Goal: Task Accomplishment & Management: Use online tool/utility

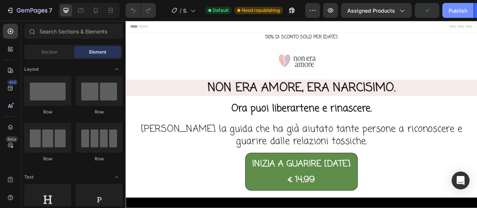
click at [456, 11] on div "Publish" at bounding box center [458, 11] width 19 height 8
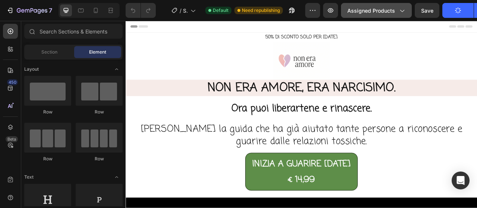
click at [402, 15] on button "Assigned Products" at bounding box center [376, 10] width 71 height 15
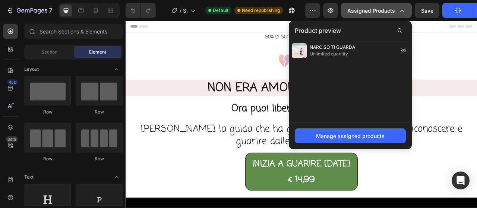
click at [402, 15] on button "Assigned Products" at bounding box center [376, 10] width 71 height 15
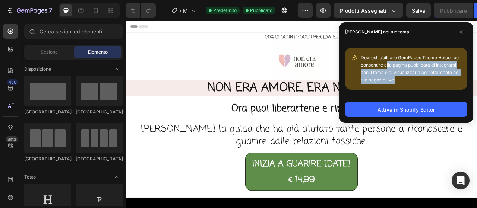
drag, startPoint x: 386, startPoint y: 64, endPoint x: 429, endPoint y: 79, distance: 45.4
click at [429, 79] on div "Dovresti abilitare GemPages Theme Helper per consentire alla pagina pubblicata …" at bounding box center [411, 69] width 101 height 30
click at [426, 80] on div "Dovresti abilitare GemPages Theme Helper per consentire alla pagina pubblicata …" at bounding box center [411, 69] width 101 height 30
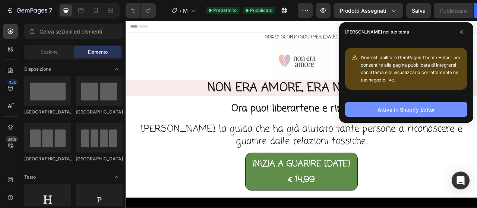
click at [417, 111] on font "Attiva in Shopify Editor" at bounding box center [405, 110] width 57 height 6
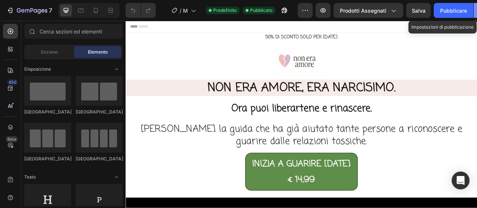
click at [477, 13] on icon "button" at bounding box center [480, 10] width 7 height 7
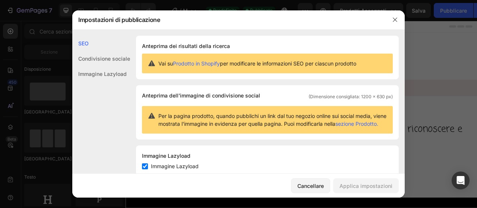
click at [113, 57] on font "Condivisione sociale" at bounding box center [104, 59] width 52 height 6
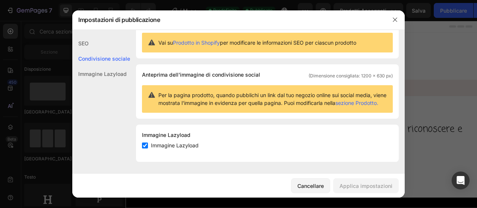
click at [109, 77] on font "Immagine Lazyload" at bounding box center [102, 74] width 48 height 6
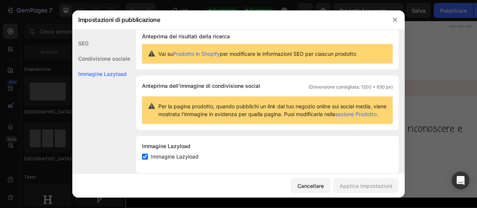
scroll to position [0, 0]
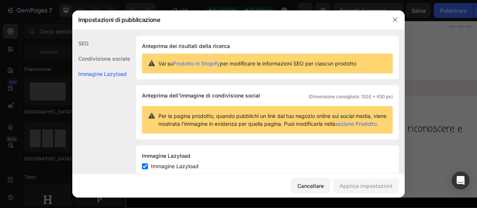
click at [359, 124] on font "sezione Prodotto." at bounding box center [356, 124] width 43 height 6
click at [395, 24] on button "button" at bounding box center [395, 20] width 12 height 12
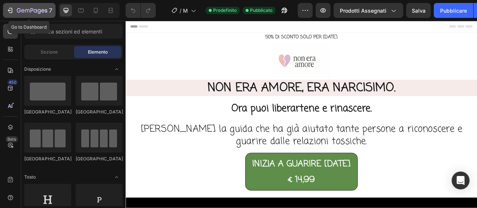
click at [33, 9] on icon "button" at bounding box center [32, 11] width 31 height 6
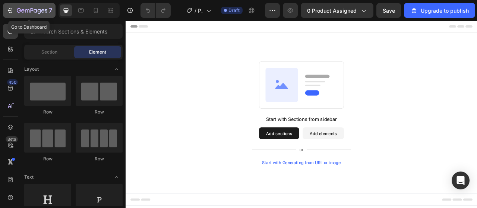
click at [39, 10] on icon "button" at bounding box center [39, 11] width 3 height 5
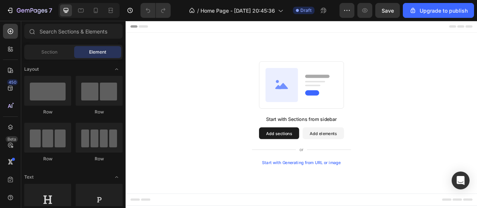
click at [477, 113] on div "Start with Sections from sidebar Add sections Add elements Start with Generatin…" at bounding box center [348, 139] width 393 height 132
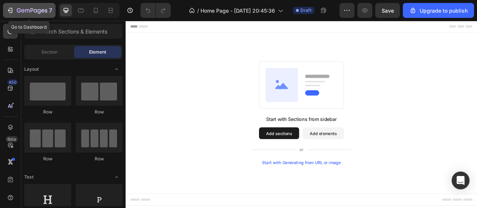
click at [34, 18] on button "7" at bounding box center [29, 10] width 53 height 15
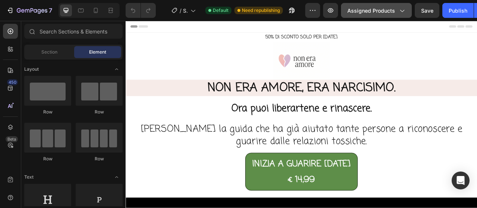
click at [398, 11] on icon "button" at bounding box center [401, 10] width 7 height 7
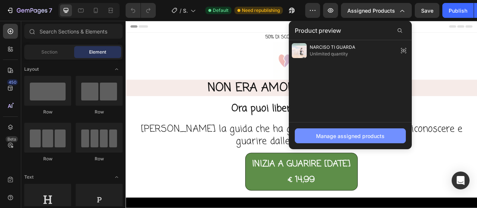
click at [370, 137] on div "Manage assigned products" at bounding box center [350, 136] width 69 height 8
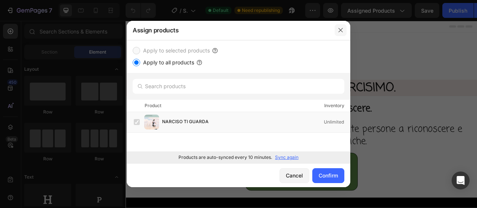
click at [340, 26] on button "button" at bounding box center [341, 30] width 12 height 12
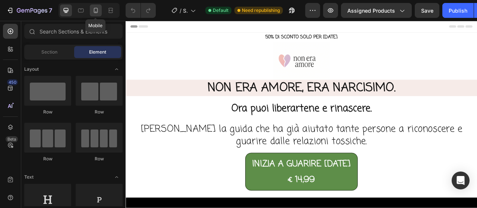
click at [97, 9] on icon at bounding box center [96, 10] width 4 height 5
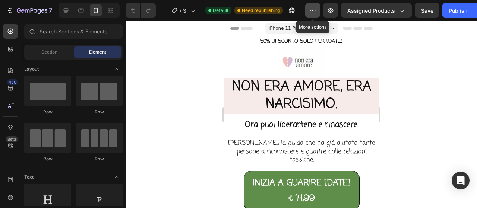
click at [311, 12] on icon "button" at bounding box center [312, 10] width 7 height 7
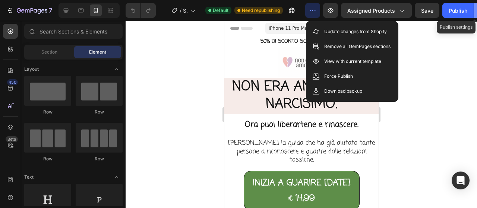
click at [477, 10] on button "button" at bounding box center [481, 10] width 15 height 15
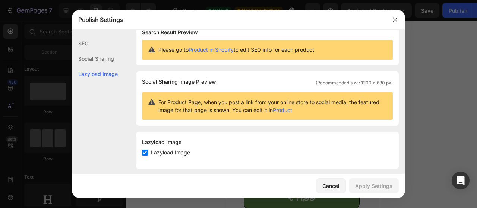
scroll to position [20, 0]
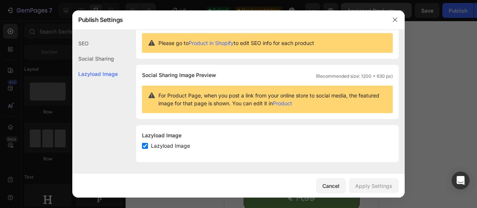
click at [396, 16] on button "button" at bounding box center [395, 20] width 12 height 12
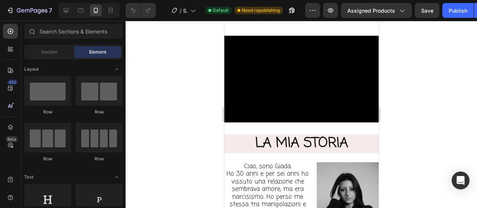
scroll to position [298, 0]
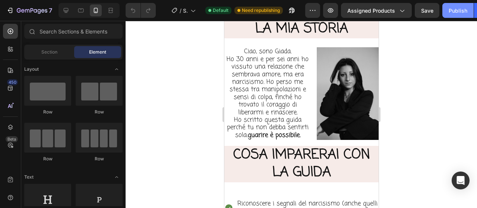
click at [455, 13] on div "Publish" at bounding box center [458, 11] width 19 height 8
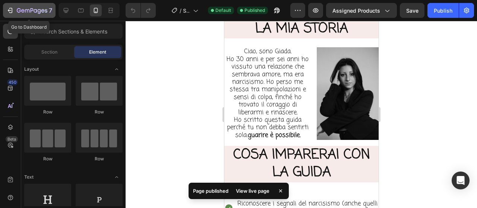
click at [11, 9] on icon "button" at bounding box center [9, 10] width 7 height 7
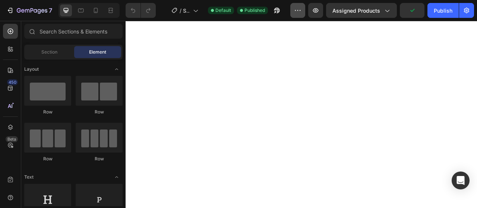
click at [300, 16] on button "button" at bounding box center [297, 10] width 15 height 15
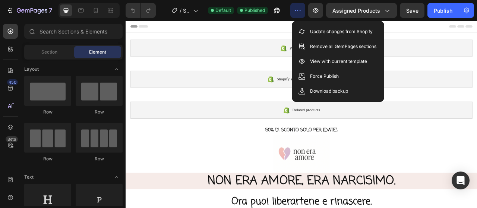
click at [300, 16] on button "button" at bounding box center [297, 10] width 15 height 15
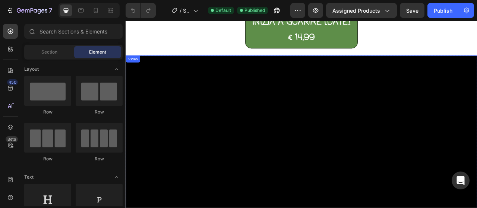
scroll to position [484, 0]
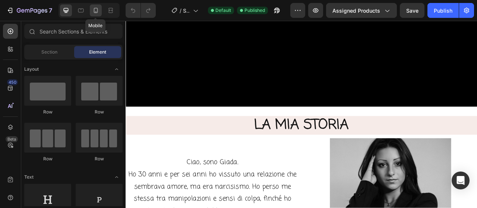
drag, startPoint x: 92, startPoint y: 10, endPoint x: 93, endPoint y: 14, distance: 4.0
click at [92, 10] on icon at bounding box center [95, 10] width 7 height 7
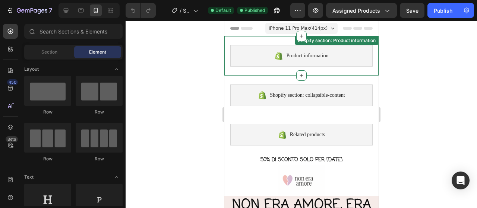
click at [359, 58] on div "Product information" at bounding box center [301, 56] width 142 height 22
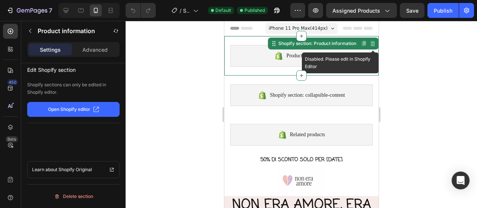
click at [370, 45] on icon at bounding box center [372, 43] width 5 height 5
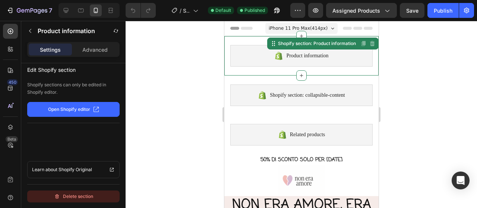
click at [60, 196] on div "Delete section" at bounding box center [73, 196] width 39 height 9
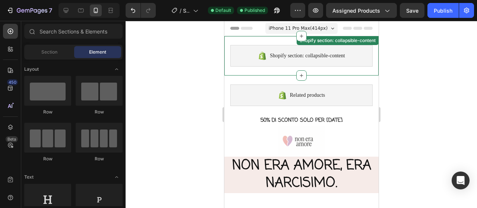
click at [272, 57] on span "Shopify section: collapsible-content" at bounding box center [306, 55] width 75 height 9
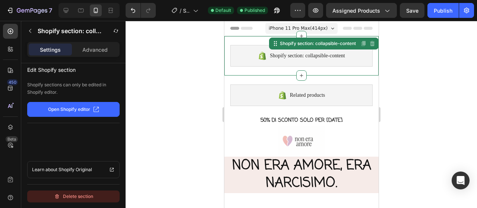
click at [74, 194] on div "Delete section" at bounding box center [73, 196] width 39 height 9
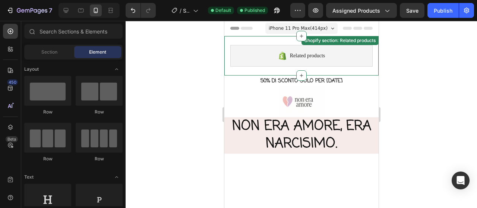
click at [271, 49] on div "Related products" at bounding box center [301, 56] width 142 height 22
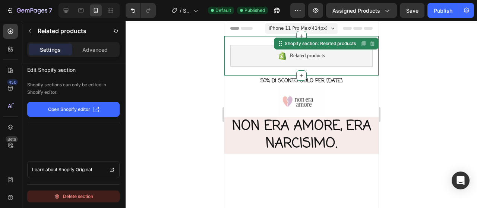
click at [64, 197] on div "Delete section" at bounding box center [73, 196] width 39 height 9
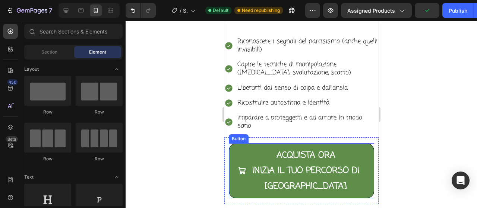
scroll to position [559, 0]
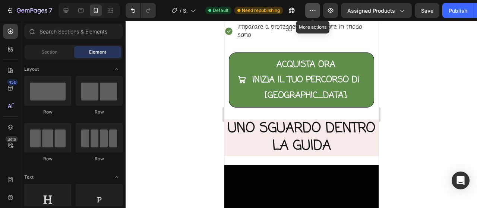
click at [317, 6] on button "button" at bounding box center [312, 10] width 15 height 15
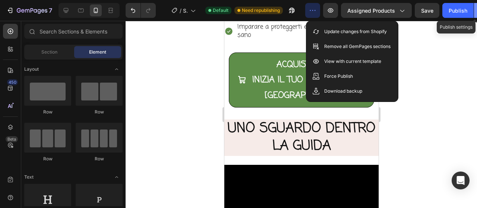
click at [477, 10] on button "button" at bounding box center [481, 10] width 15 height 15
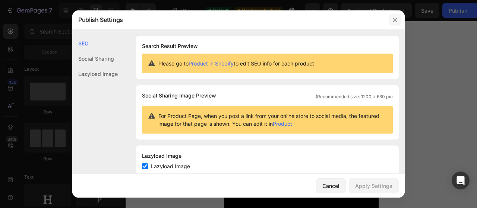
click at [393, 21] on icon "button" at bounding box center [395, 20] width 4 height 4
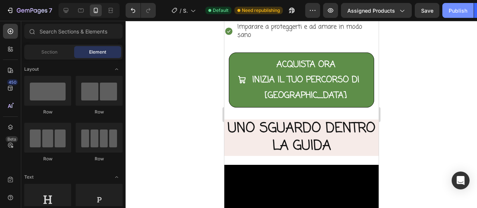
click at [454, 11] on div "Publish" at bounding box center [458, 11] width 19 height 8
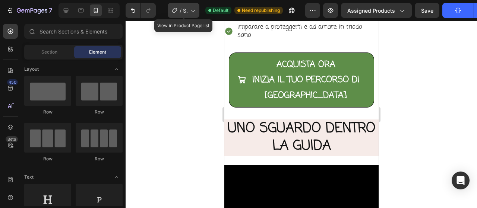
click at [197, 12] on div "/ Shopify Original Product Template" at bounding box center [184, 10] width 32 height 15
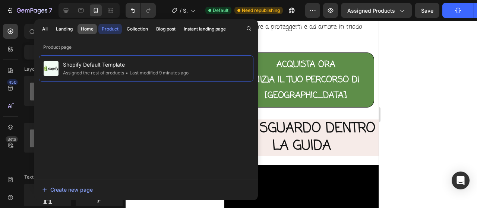
click at [85, 26] on div "Home" at bounding box center [87, 29] width 13 height 7
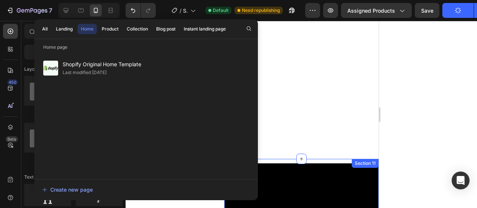
scroll to position [745, 0]
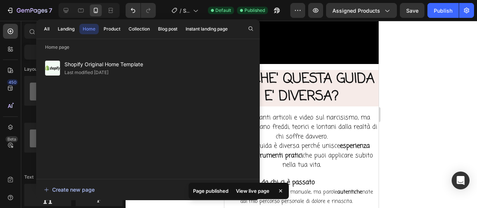
click at [69, 189] on div "Create new page" at bounding box center [69, 190] width 51 height 8
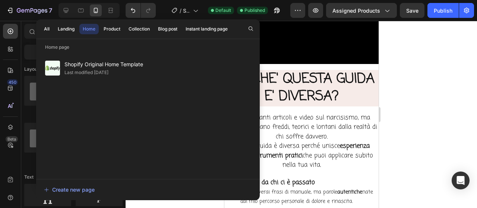
click at [409, 76] on div at bounding box center [301, 114] width 351 height 187
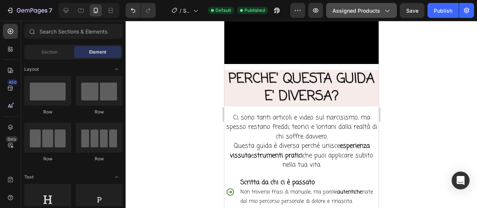
click at [387, 8] on icon "button" at bounding box center [386, 10] width 7 height 7
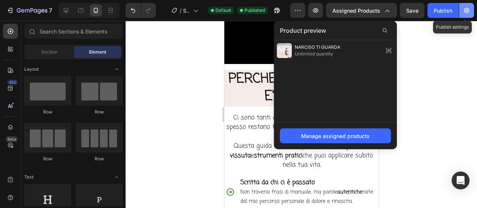
click at [466, 11] on icon "button" at bounding box center [466, 11] width 5 height 6
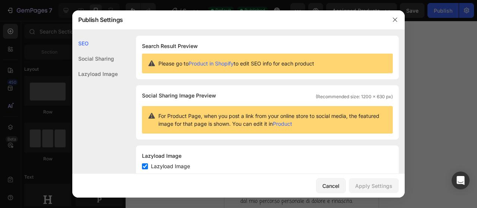
click at [91, 66] on div "Social Sharing" at bounding box center [94, 73] width 45 height 15
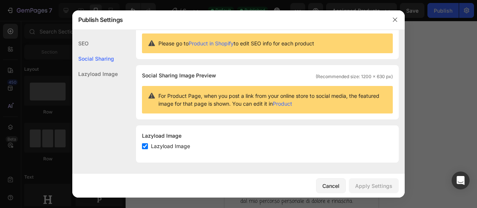
scroll to position [20, 0]
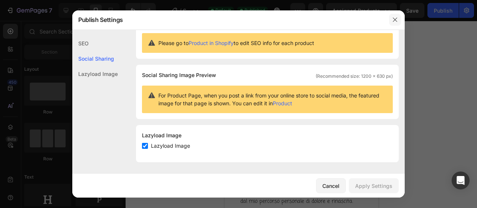
click at [394, 20] on icon "button" at bounding box center [395, 20] width 4 height 4
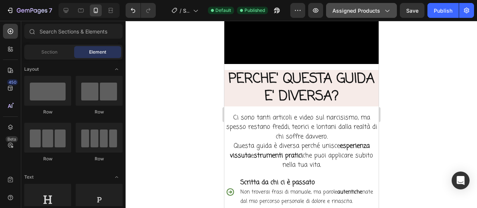
click at [368, 12] on span "Assigned Products" at bounding box center [356, 11] width 48 height 8
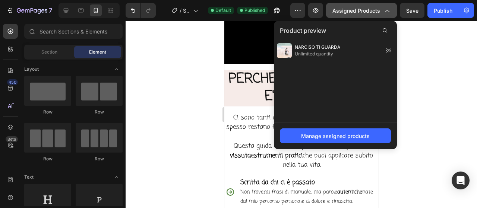
click at [369, 12] on span "Assigned Products" at bounding box center [356, 11] width 48 height 8
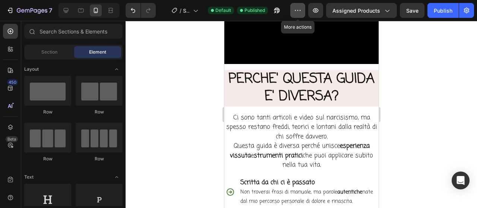
click at [305, 12] on button "button" at bounding box center [297, 10] width 15 height 15
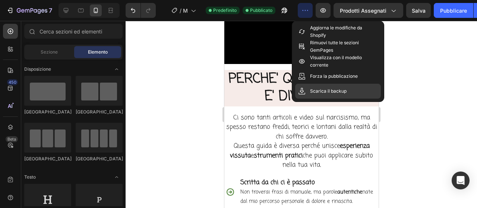
click at [319, 92] on font "Scarica il backup" at bounding box center [328, 91] width 37 height 6
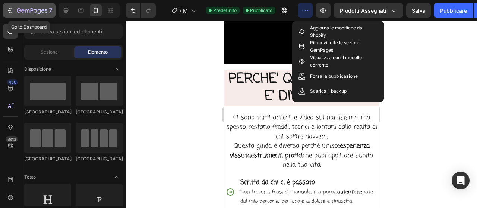
click at [38, 15] on button "7" at bounding box center [29, 10] width 53 height 15
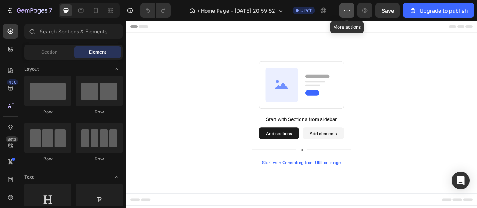
click at [350, 11] on icon "button" at bounding box center [346, 10] width 7 height 7
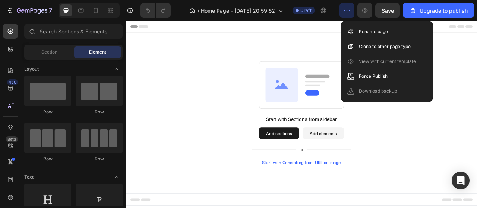
click at [350, 11] on icon "button" at bounding box center [346, 10] width 7 height 7
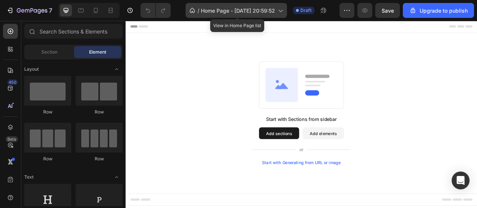
click at [277, 11] on div "/ Home Page - Aug 27, 20:59:52" at bounding box center [236, 10] width 101 height 15
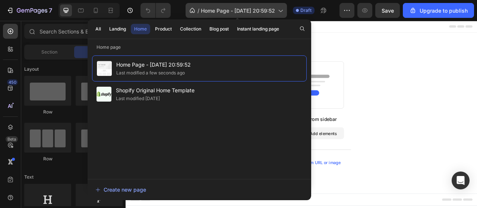
drag, startPoint x: 277, startPoint y: 11, endPoint x: 288, endPoint y: 10, distance: 10.9
click at [277, 11] on div "/ Home Page - Aug 27, 20:59:52" at bounding box center [236, 10] width 101 height 15
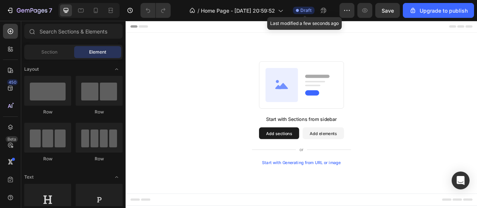
click at [308, 7] on span "Draft" at bounding box center [305, 10] width 11 height 7
click at [308, 10] on span "Draft" at bounding box center [305, 10] width 11 height 7
click at [309, 10] on span "Draft" at bounding box center [305, 10] width 11 height 7
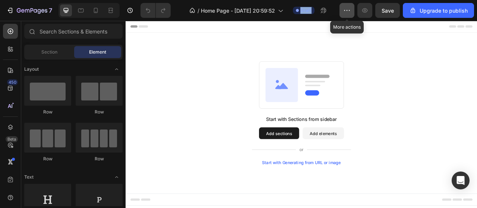
click at [342, 10] on button "button" at bounding box center [346, 10] width 15 height 15
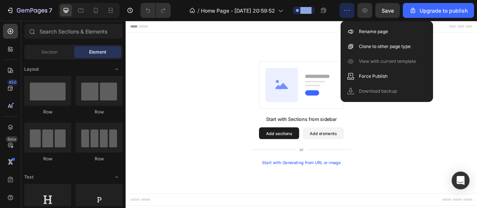
click at [343, 10] on button "button" at bounding box center [346, 10] width 15 height 15
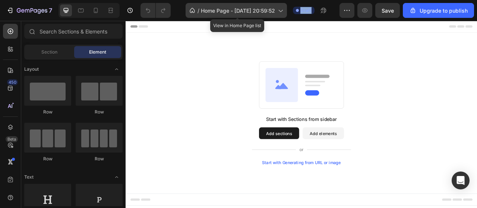
click at [266, 11] on span "Home Page - Aug 27, 20:59:52" at bounding box center [238, 11] width 74 height 8
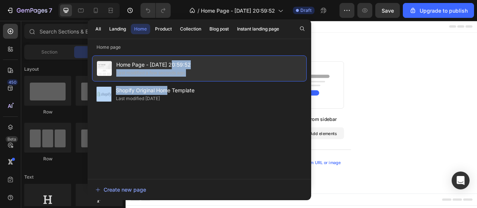
drag, startPoint x: 168, startPoint y: 93, endPoint x: 170, endPoint y: 68, distance: 25.0
click at [170, 68] on div "Home Page - Aug 27, 20:59:52 Last modified a few seconds ago Shopify Original H…" at bounding box center [199, 114] width 215 height 116
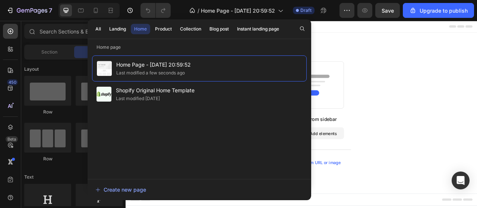
click at [171, 130] on div "Home Page - Aug 27, 20:59:52 Last modified a few seconds ago Shopify Original H…" at bounding box center [199, 114] width 215 height 116
click at [477, 71] on div "Start with Sections from sidebar Add sections Add elements Start with Generatin…" at bounding box center [349, 138] width 447 height 205
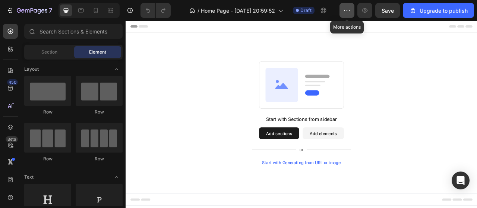
click at [353, 7] on button "button" at bounding box center [346, 10] width 15 height 15
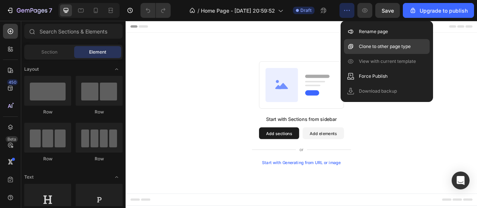
click at [369, 43] on p "Clone to other page type" at bounding box center [385, 46] width 52 height 7
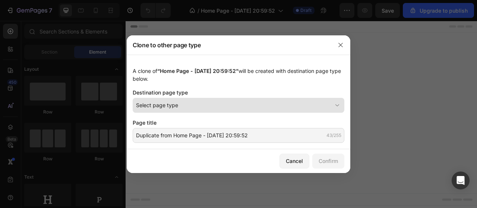
click at [184, 106] on div "Select page type" at bounding box center [234, 105] width 196 height 8
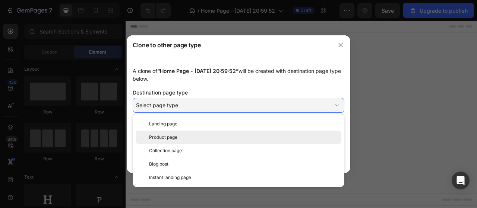
click at [177, 137] on span "Product page" at bounding box center [163, 137] width 28 height 7
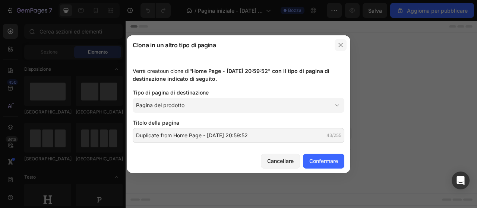
click at [340, 45] on icon "button" at bounding box center [340, 45] width 4 height 4
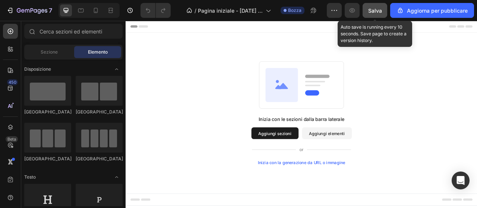
click at [377, 13] on font "Salva" at bounding box center [375, 10] width 14 height 6
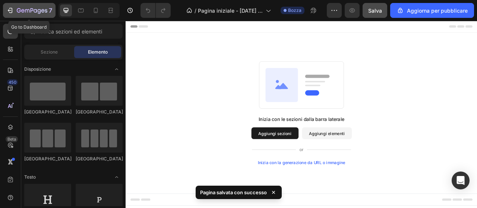
click at [19, 11] on icon "button" at bounding box center [32, 11] width 31 height 6
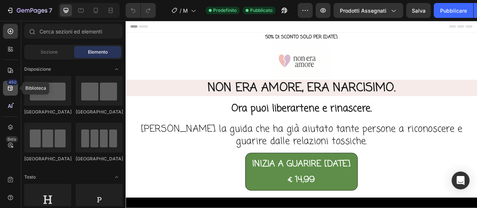
click at [10, 89] on icon at bounding box center [10, 88] width 5 height 5
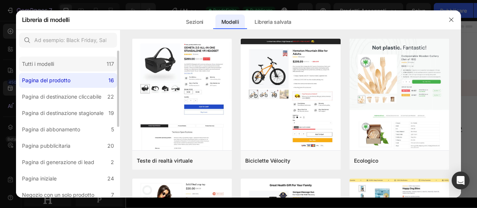
click at [56, 68] on div "Tutti i modelli" at bounding box center [39, 64] width 35 height 9
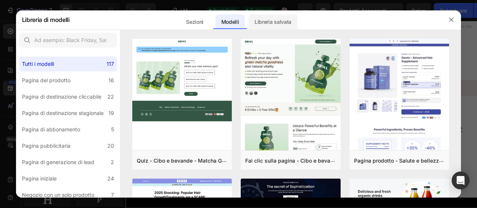
click at [265, 20] on font "Libreria salvata" at bounding box center [272, 22] width 37 height 6
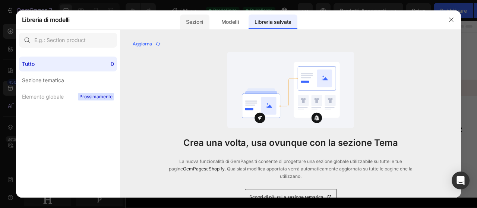
click at [202, 19] on font "Sezioni" at bounding box center [195, 22] width 18 height 6
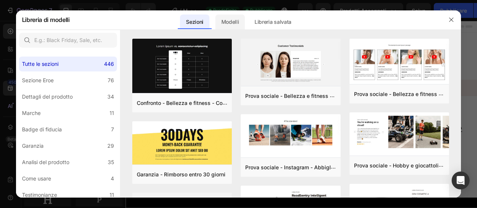
click at [237, 19] on font "Modelli" at bounding box center [230, 22] width 18 height 6
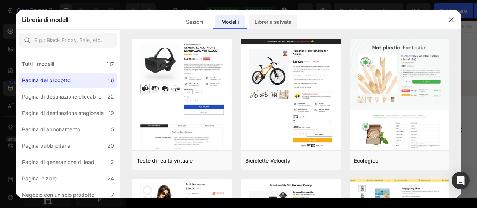
click at [268, 21] on font "Libreria salvata" at bounding box center [272, 22] width 37 height 6
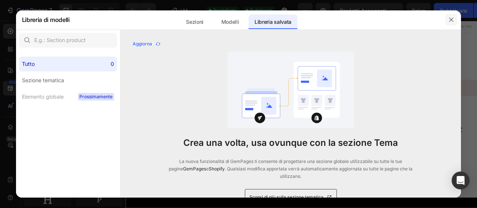
click at [448, 19] on button "button" at bounding box center [451, 20] width 12 height 12
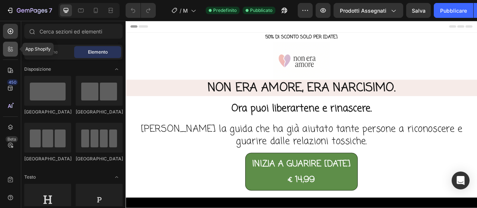
click at [10, 48] on icon at bounding box center [10, 48] width 7 height 7
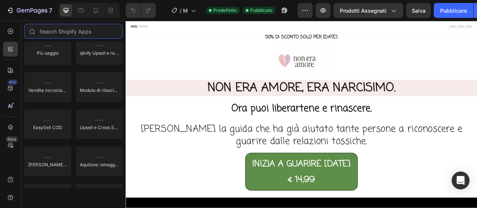
scroll to position [596, 0]
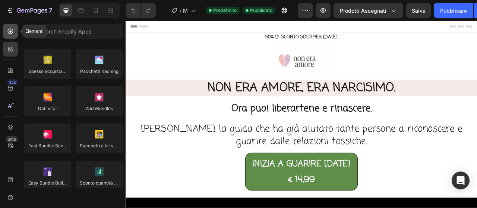
click at [12, 35] on icon at bounding box center [10, 31] width 7 height 7
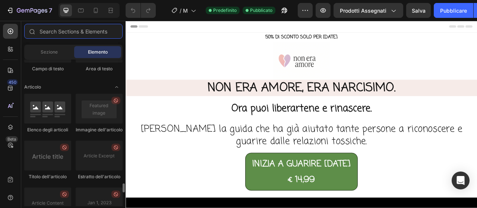
scroll to position [2191, 0]
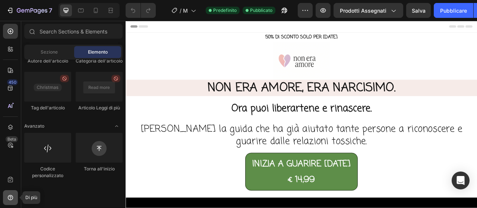
click at [10, 203] on div at bounding box center [10, 197] width 15 height 15
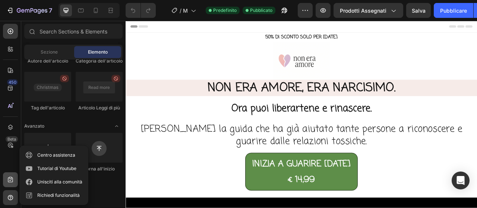
click at [12, 176] on icon at bounding box center [10, 179] width 7 height 7
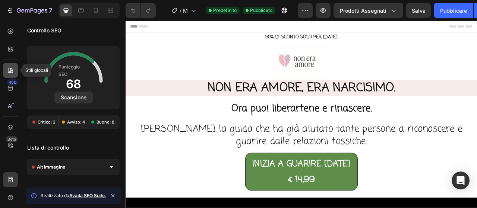
click at [17, 68] on div at bounding box center [10, 70] width 15 height 15
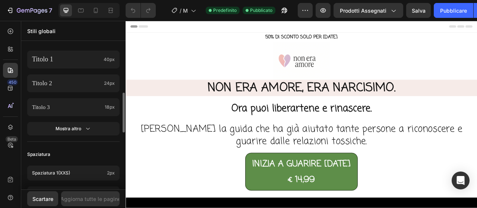
scroll to position [149, 0]
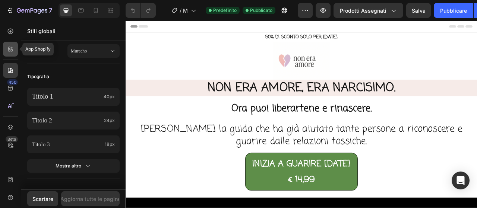
click at [10, 51] on icon at bounding box center [10, 48] width 7 height 7
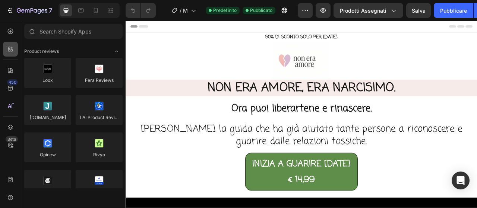
scroll to position [2191, 0]
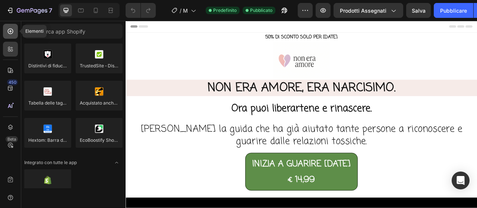
click at [10, 29] on icon at bounding box center [10, 31] width 7 height 7
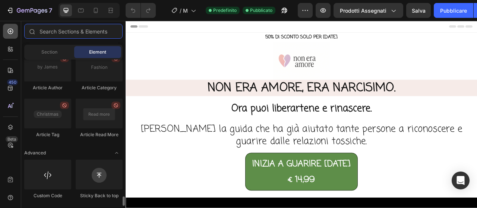
scroll to position [2111, 0]
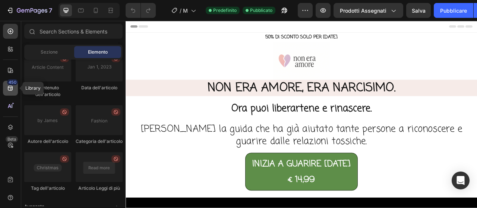
click at [14, 89] on div "450" at bounding box center [10, 88] width 15 height 15
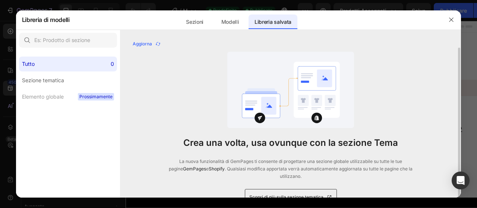
scroll to position [4, 0]
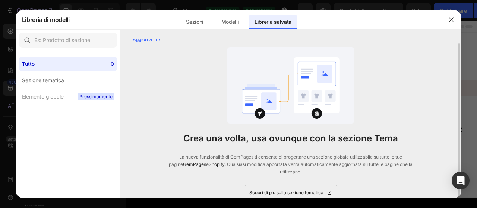
click at [295, 190] on font "Scopri di più sulla sezione tematica" at bounding box center [286, 193] width 74 height 6
click at [450, 19] on icon "button" at bounding box center [451, 20] width 6 height 6
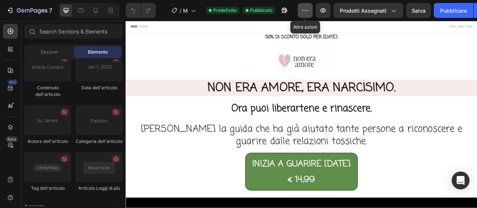
click at [305, 14] on button "button" at bounding box center [305, 10] width 15 height 15
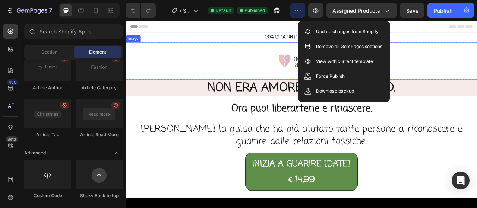
click at [168, 55] on div at bounding box center [349, 72] width 447 height 48
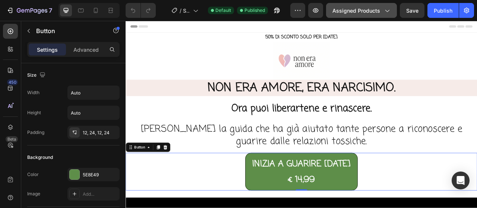
click at [337, 8] on span "Assigned Products" at bounding box center [356, 11] width 48 height 8
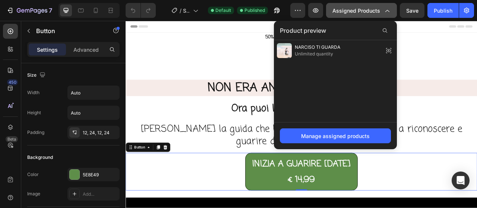
click at [337, 7] on span "Assigned Products" at bounding box center [356, 11] width 48 height 8
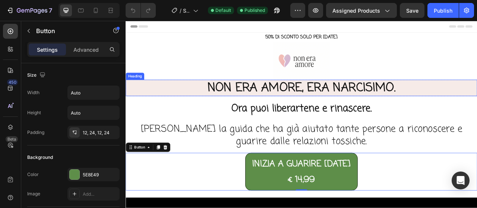
click at [441, 109] on h2 "NON ERA AMORE, ERA NARCISIMO." at bounding box center [349, 106] width 447 height 21
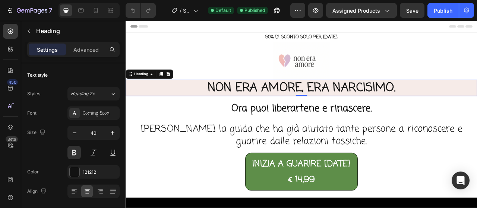
click at [441, 105] on h2 "NON ERA AMORE, ERA NARCISIMO." at bounding box center [349, 106] width 447 height 21
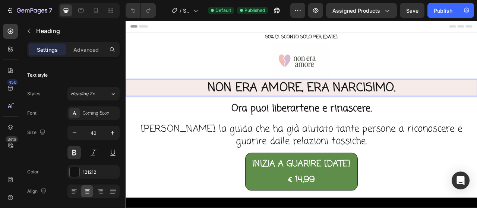
click at [441, 105] on p "NON ERA AMORE, ERA NARCISIMO." at bounding box center [349, 106] width 446 height 19
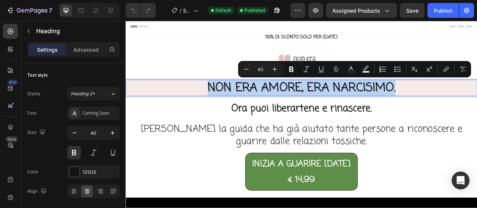
click at [441, 105] on p "NON ERA AMORE, ERA NARCISIMO." at bounding box center [349, 106] width 446 height 19
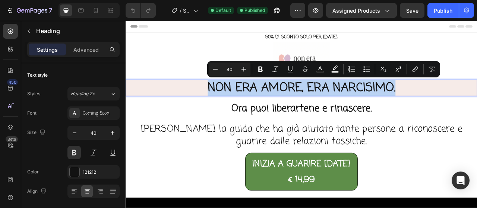
click at [443, 106] on p "NON ERA AMORE, ERA NARCISIMO." at bounding box center [349, 106] width 446 height 19
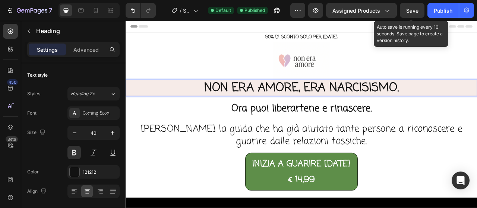
click at [421, 12] on button "Save" at bounding box center [412, 10] width 25 height 15
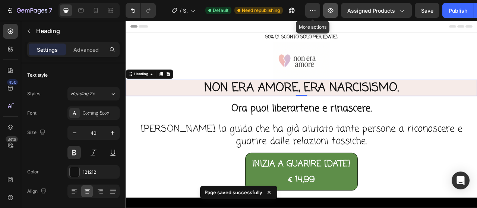
drag, startPoint x: 317, startPoint y: 12, endPoint x: 324, endPoint y: 10, distance: 7.5
click at [324, 11] on div "More actions Preview Assigned Products Save Publish" at bounding box center [397, 10] width 184 height 15
click at [314, 14] on icon "button" at bounding box center [312, 10] width 7 height 7
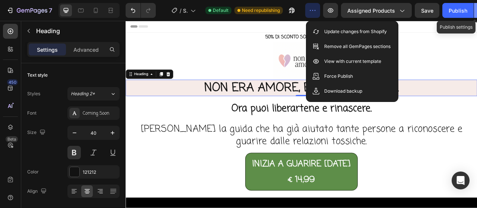
click at [474, 14] on button "button" at bounding box center [481, 10] width 15 height 15
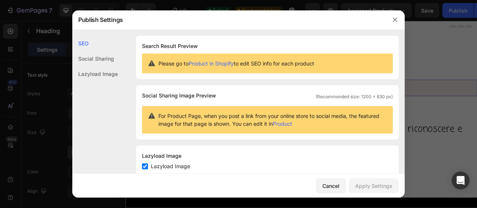
click at [96, 66] on div "Social Sharing" at bounding box center [94, 73] width 45 height 15
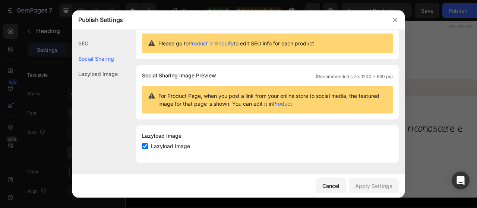
scroll to position [20, 0]
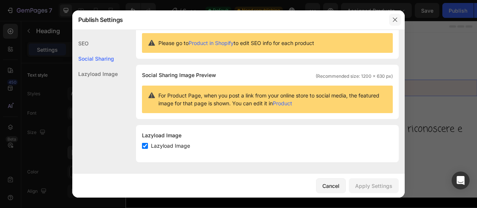
click at [398, 23] on button "button" at bounding box center [395, 20] width 12 height 12
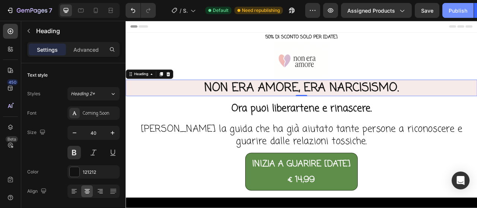
click at [449, 8] on div "Publish" at bounding box center [458, 11] width 19 height 8
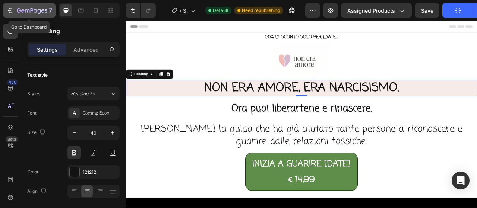
click at [38, 11] on icon "button" at bounding box center [32, 11] width 31 height 6
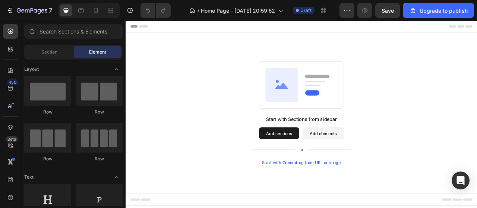
click at [475, 11] on div "7 / Home Page - [DATE] 20:59:52 Draft Preview Save Upgrade to publish" at bounding box center [238, 10] width 477 height 21
click at [350, 13] on icon "button" at bounding box center [346, 10] width 7 height 7
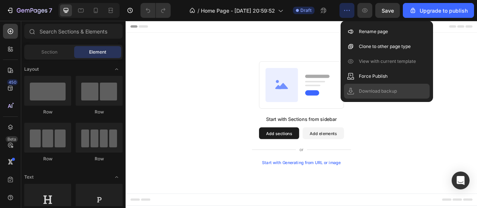
click at [373, 94] on p "Download backup" at bounding box center [378, 91] width 38 height 7
click at [373, 92] on p "Download backup" at bounding box center [378, 91] width 38 height 7
click at [373, 91] on p "Download backup" at bounding box center [378, 91] width 38 height 7
click at [373, 90] on p "Download backup" at bounding box center [378, 91] width 38 height 7
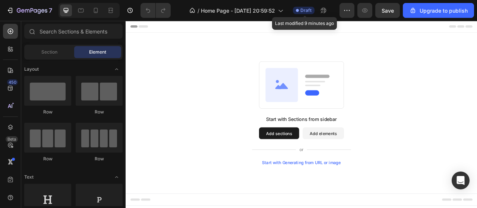
click at [306, 9] on span "Draft" at bounding box center [305, 10] width 11 height 7
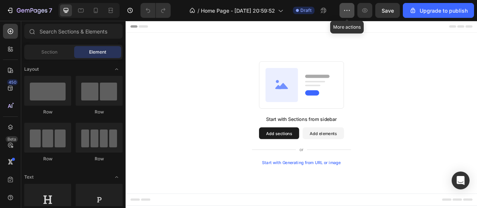
click at [349, 9] on icon "button" at bounding box center [346, 10] width 7 height 7
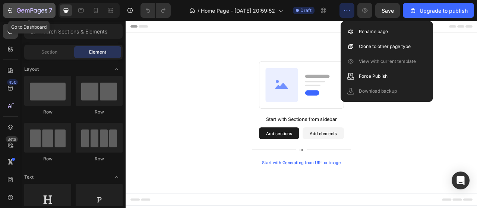
click at [7, 12] on icon "button" at bounding box center [9, 10] width 7 height 7
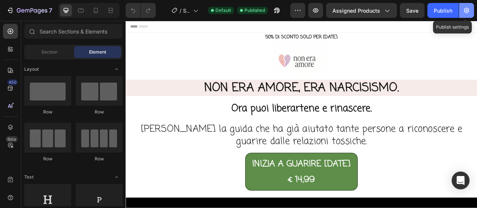
click at [472, 11] on button "button" at bounding box center [466, 10] width 15 height 15
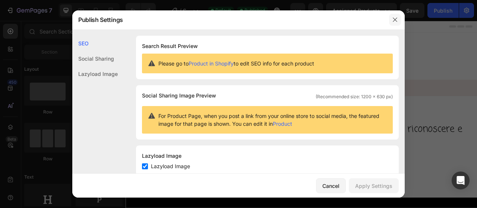
click at [398, 20] on icon "button" at bounding box center [395, 20] width 6 height 6
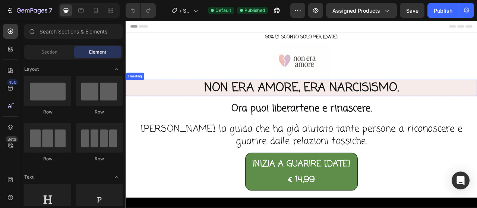
drag, startPoint x: 187, startPoint y: 28, endPoint x: 206, endPoint y: 111, distance: 85.1
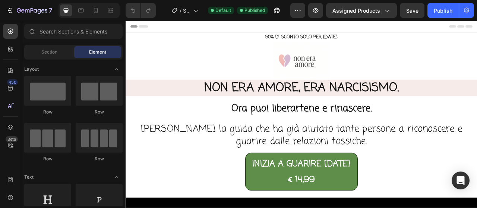
click at [170, 26] on div at bounding box center [349, 28] width 435 height 15
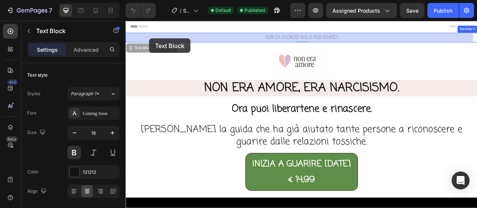
drag, startPoint x: 148, startPoint y: 43, endPoint x: 155, endPoint y: 43, distance: 7.5
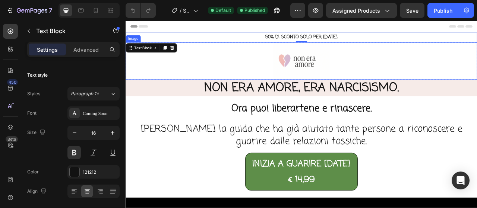
click at [171, 82] on div at bounding box center [349, 72] width 447 height 48
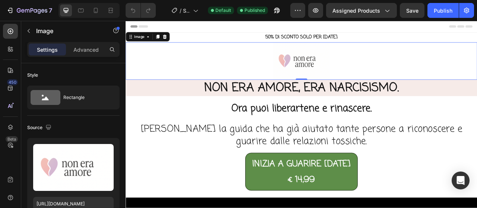
click at [200, 39] on p "50% DI SCONTO SOLO PER [DATE]" at bounding box center [349, 42] width 446 height 11
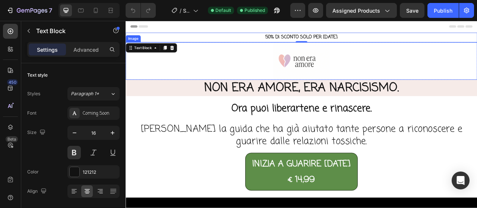
click at [221, 57] on div at bounding box center [349, 72] width 447 height 48
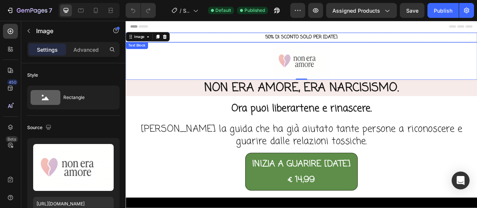
click at [224, 45] on p "50% DI SCONTO SOLO PER [DATE]" at bounding box center [349, 42] width 446 height 11
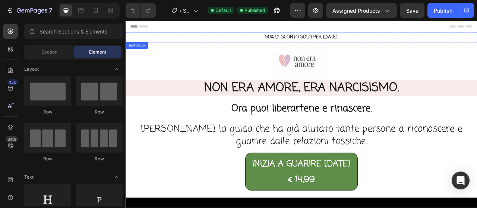
drag, startPoint x: 220, startPoint y: 29, endPoint x: 287, endPoint y: 44, distance: 68.7
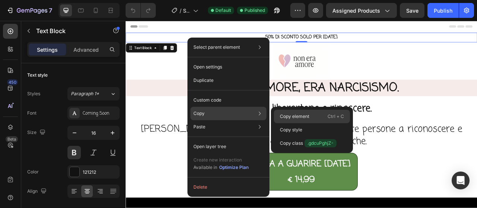
click at [283, 115] on p "Copy element" at bounding box center [294, 116] width 29 height 7
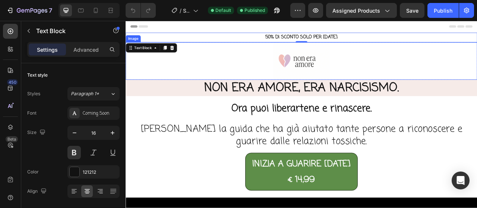
click at [212, 76] on div at bounding box center [349, 72] width 447 height 48
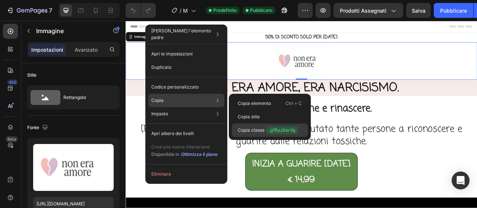
click at [243, 131] on font "Copia classe" at bounding box center [251, 130] width 27 height 6
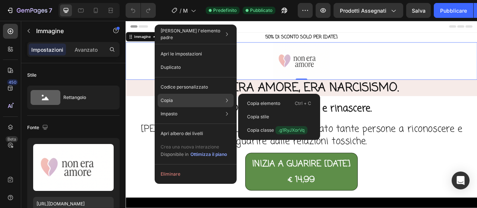
click at [204, 95] on div "Copia Copia elemento Ctrl + C Copia stile Copia classe .g1RyJXorVq" at bounding box center [196, 100] width 76 height 13
click at [255, 102] on font "Copia elemento" at bounding box center [263, 104] width 33 height 6
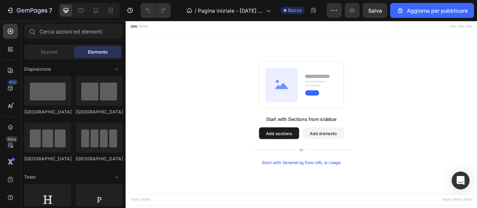
drag, startPoint x: 175, startPoint y: 49, endPoint x: 160, endPoint y: 47, distance: 14.6
click at [160, 48] on div "Start with Sections from sidebar Add sections Add elements Start with Generatin…" at bounding box center [349, 138] width 447 height 205
click at [160, 43] on div "Start with Sections from sidebar Add sections Add elements Start with Generatin…" at bounding box center [349, 138] width 447 height 205
click at [160, 41] on div "Start with Sections from sidebar Add sections Add elements Start with Generatin…" at bounding box center [349, 138] width 447 height 205
click at [160, 39] on div "Start with Sections from sidebar Add sections Add elements Start with Generatin…" at bounding box center [349, 138] width 447 height 205
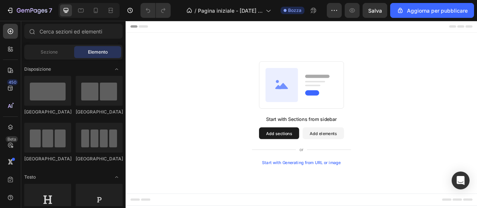
click at [159, 37] on div "Start with Sections from sidebar Add sections Add elements Start with Generatin…" at bounding box center [349, 138] width 447 height 205
click at [373, 166] on button "Add elements" at bounding box center [377, 164] width 53 height 15
click at [372, 168] on button "Add elements" at bounding box center [377, 164] width 53 height 15
click at [375, 162] on button "Add elements" at bounding box center [377, 164] width 53 height 15
click at [376, 161] on button "Add elements" at bounding box center [377, 164] width 53 height 15
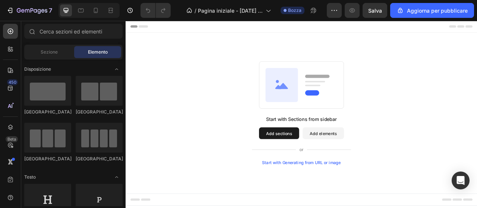
click at [376, 160] on button "Add elements" at bounding box center [377, 164] width 53 height 15
click at [326, 165] on button "Add sections" at bounding box center [320, 164] width 51 height 15
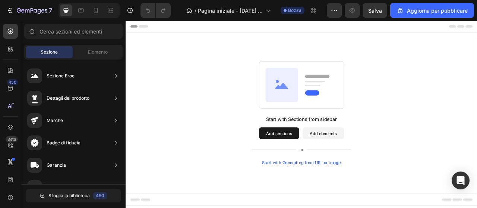
click at [326, 165] on button "Add sections" at bounding box center [320, 164] width 51 height 15
click at [326, 162] on button "Add sections" at bounding box center [320, 164] width 51 height 15
click at [325, 160] on button "Add sections" at bounding box center [320, 164] width 51 height 15
click at [325, 159] on button "Add sections" at bounding box center [320, 164] width 51 height 15
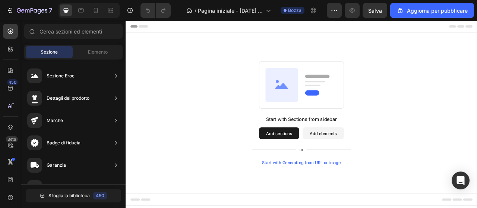
click at [360, 200] on div "Start with Generating from URL or image" at bounding box center [349, 202] width 100 height 6
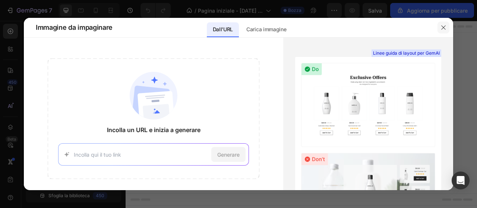
drag, startPoint x: 445, startPoint y: 28, endPoint x: 404, endPoint y: 11, distance: 44.3
click at [445, 28] on icon "button" at bounding box center [443, 28] width 6 height 6
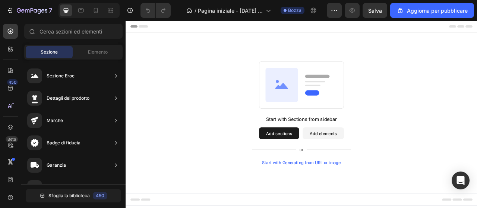
click at [384, 66] on div "Start with Sections from sidebar Add sections Add elements Start with Generatin…" at bounding box center [349, 138] width 447 height 205
drag, startPoint x: 377, startPoint y: 38, endPoint x: 335, endPoint y: 166, distance: 134.7
click at [335, 166] on button "Add sections" at bounding box center [320, 164] width 51 height 15
click at [320, 166] on button "Add sections" at bounding box center [320, 164] width 51 height 15
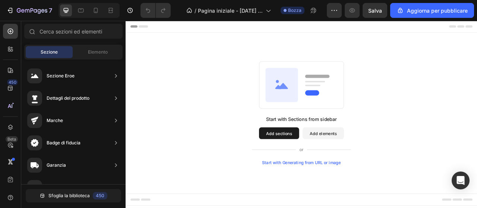
click at [320, 165] on button "Add sections" at bounding box center [320, 164] width 51 height 15
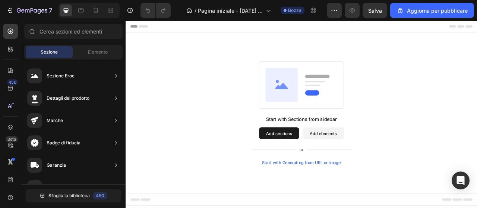
click at [320, 165] on button "Add sections" at bounding box center [320, 164] width 51 height 15
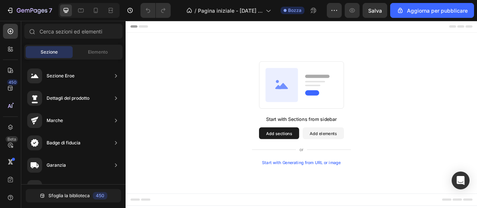
click at [320, 165] on button "Add sections" at bounding box center [320, 164] width 51 height 15
click at [361, 166] on button "Add elements" at bounding box center [377, 164] width 53 height 15
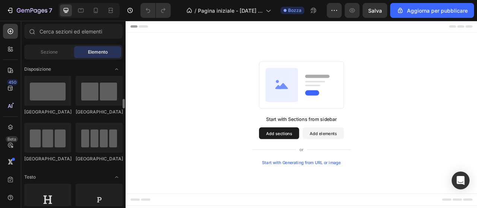
scroll to position [37, 0]
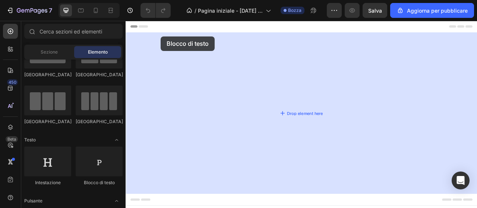
drag, startPoint x: 247, startPoint y: 153, endPoint x: 170, endPoint y: 41, distance: 136.4
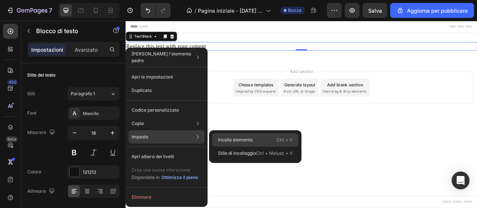
click at [234, 137] on font "Incolla elemento" at bounding box center [235, 140] width 35 height 6
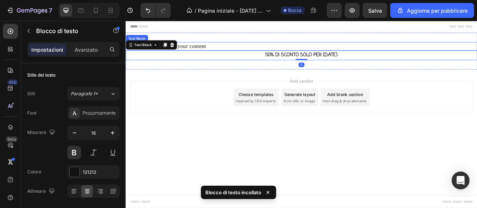
click at [250, 51] on div "Replace this text with your content" at bounding box center [349, 53] width 447 height 11
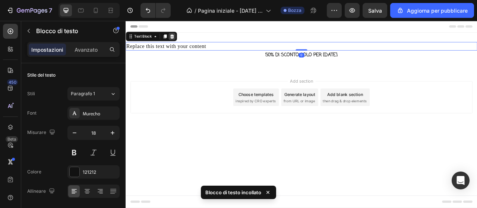
click at [185, 42] on icon at bounding box center [184, 41] width 6 height 6
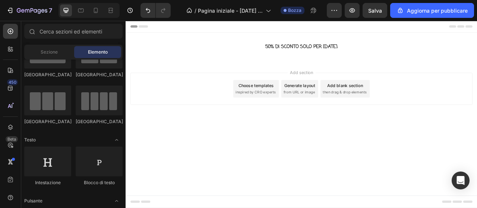
click at [224, 79] on div "Add section Choose templates inspired by CRO experts Generate layout from URL o…" at bounding box center [349, 118] width 447 height 92
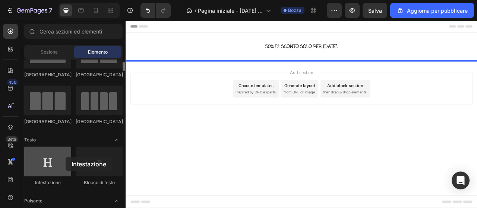
drag, startPoint x: 129, startPoint y: 74, endPoint x: 64, endPoint y: 158, distance: 106.3
click at [64, 158] on div at bounding box center [47, 162] width 47 height 30
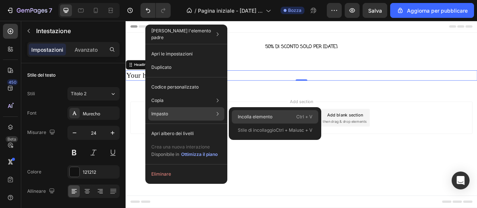
click at [238, 114] on font "Incolla elemento" at bounding box center [255, 117] width 35 height 7
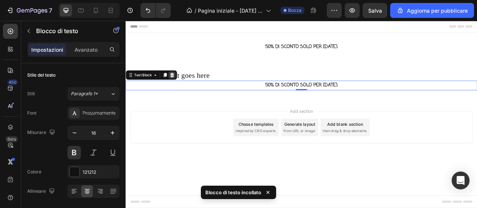
click at [180, 93] on div at bounding box center [184, 90] width 9 height 9
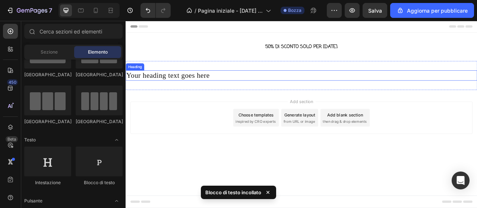
click at [193, 90] on h2 "Your heading text goes here" at bounding box center [349, 90] width 447 height 13
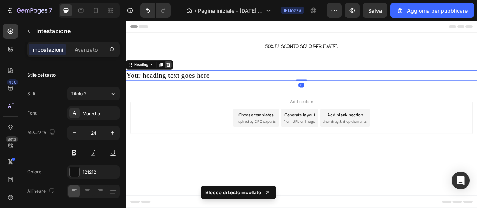
click at [181, 77] on icon at bounding box center [179, 77] width 5 height 5
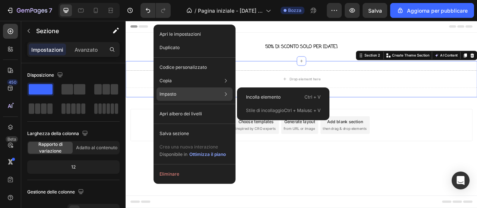
click at [201, 107] on div "Impasto Incolla elemento Ctrl + V Stile di incollaggio Ctrl + Maiusc + V" at bounding box center [194, 113] width 76 height 13
click at [254, 99] on font "Incolla elemento" at bounding box center [263, 97] width 35 height 6
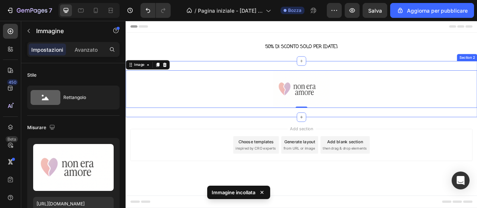
click at [324, 76] on div "Image 0 Section 2" at bounding box center [349, 108] width 447 height 72
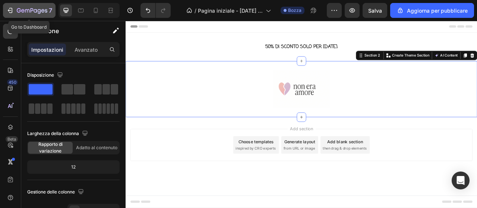
click at [39, 10] on icon "button" at bounding box center [32, 11] width 31 height 6
